Goal: Find specific page/section

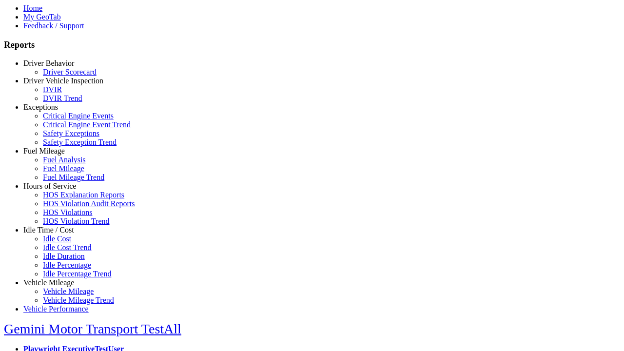
click at [56, 190] on link "Hours of Service" at bounding box center [49, 186] width 53 height 8
click at [63, 199] on link "HOS Explanation Reports" at bounding box center [83, 195] width 81 height 8
